Goal: Transaction & Acquisition: Download file/media

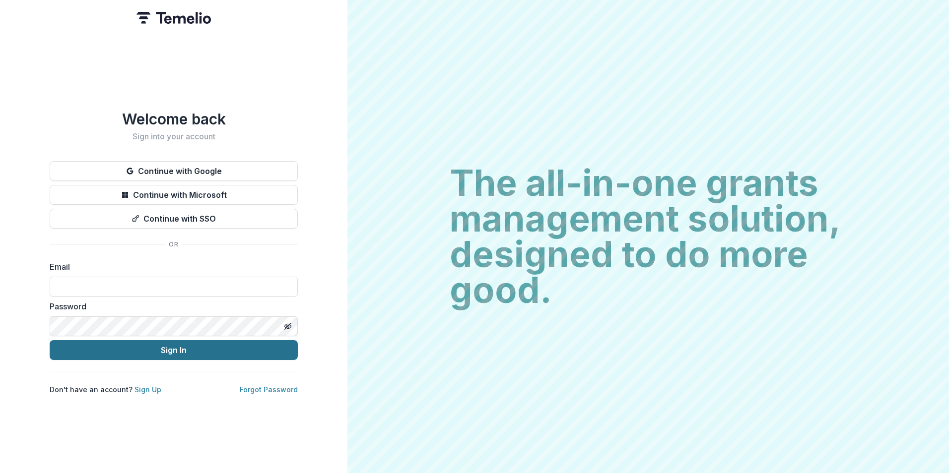
type input "**********"
click at [206, 348] on button "Sign In" at bounding box center [174, 350] width 248 height 20
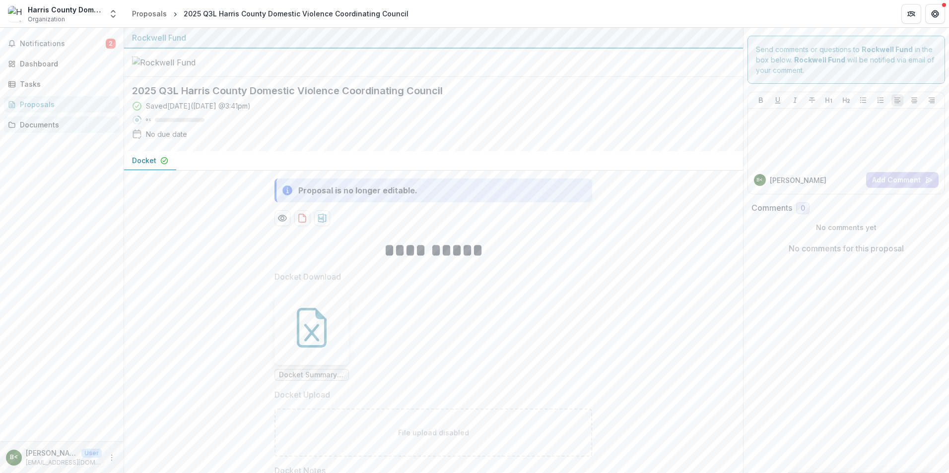
click at [44, 132] on link "Documents" at bounding box center [62, 125] width 116 height 16
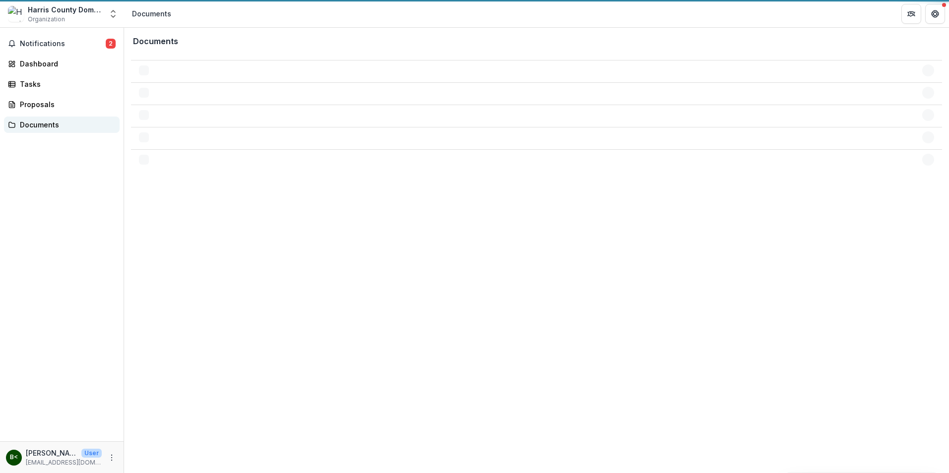
click at [44, 132] on link "Documents" at bounding box center [62, 125] width 116 height 16
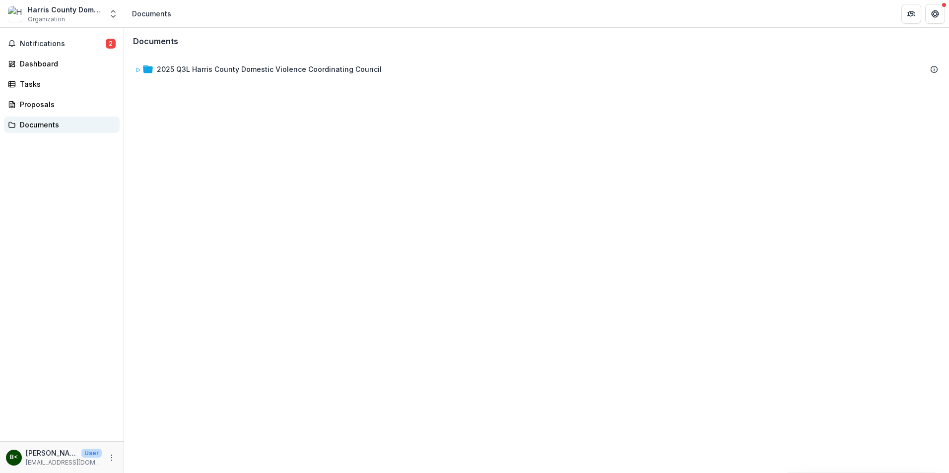
click at [48, 122] on div "Documents" at bounding box center [66, 125] width 92 height 10
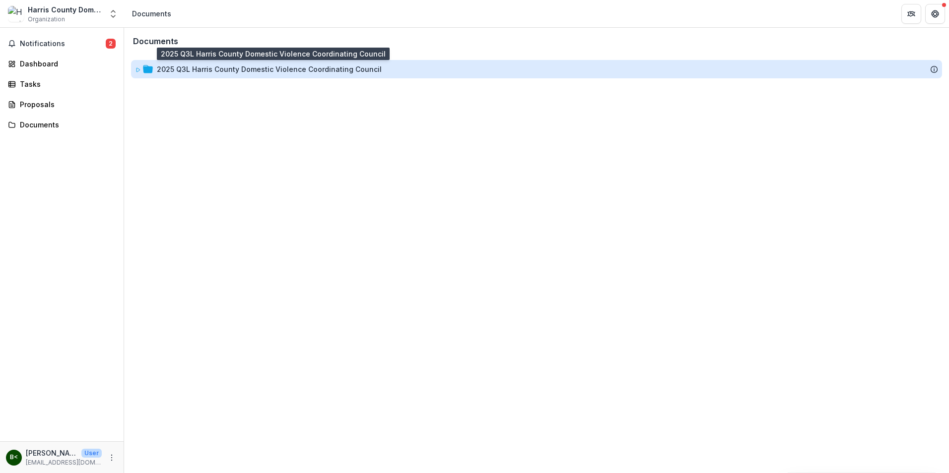
click at [172, 66] on div "2025 Q3L Harris County Domestic Violence Coordinating Council" at bounding box center [269, 69] width 225 height 10
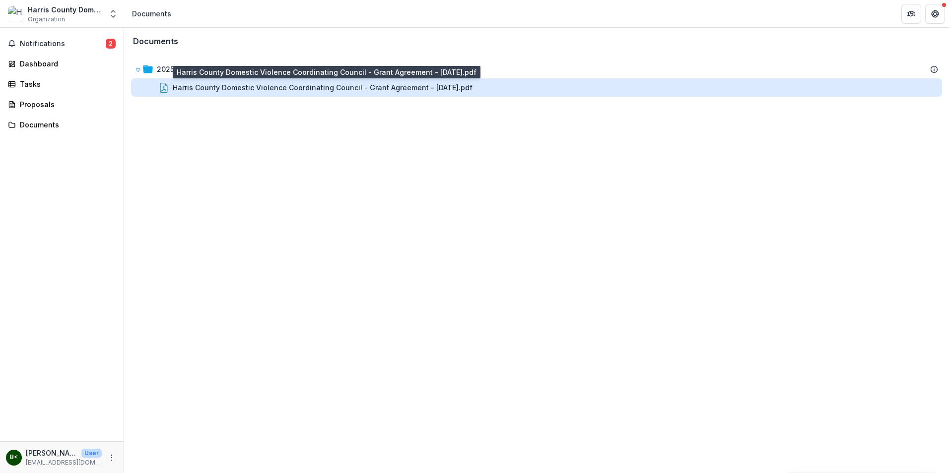
click at [218, 88] on div "Harris County Domestic Violence Coordinating Council - Grant Agreement - 2025-0…" at bounding box center [323, 87] width 300 height 10
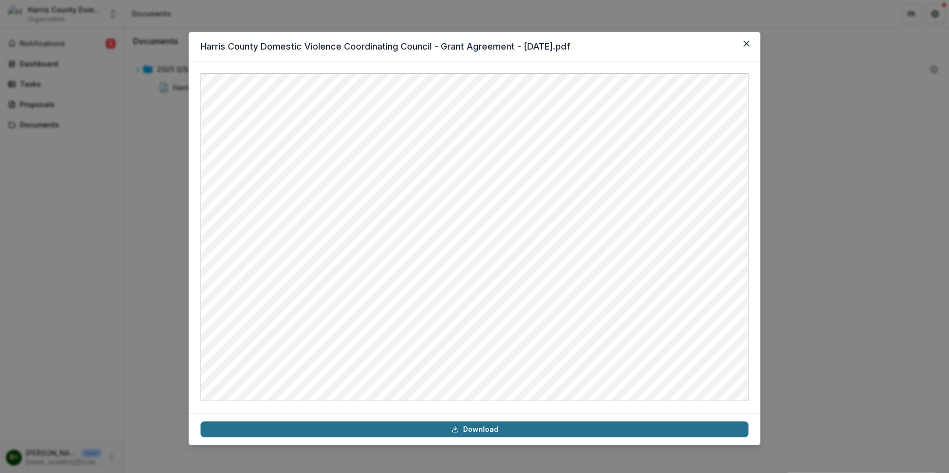
click at [474, 429] on link "Download" at bounding box center [474, 430] width 548 height 16
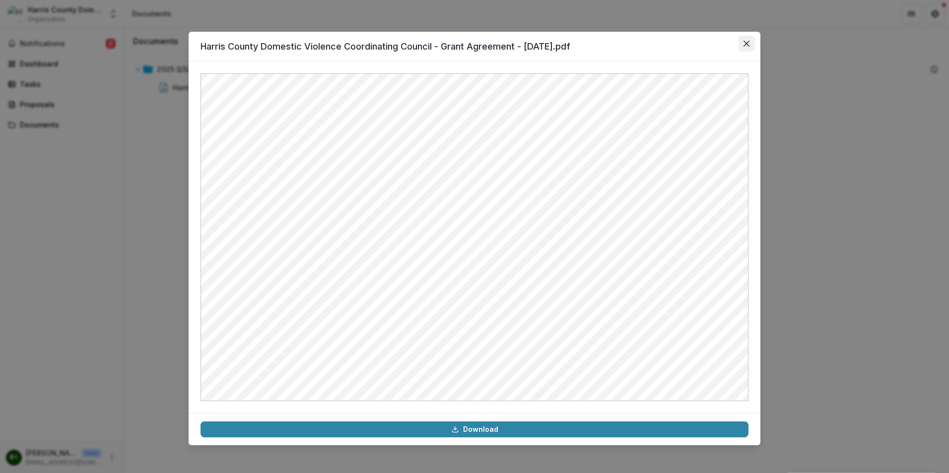
click at [747, 47] on button "Close" at bounding box center [746, 44] width 16 height 16
